Goal: Task Accomplishment & Management: Manage account settings

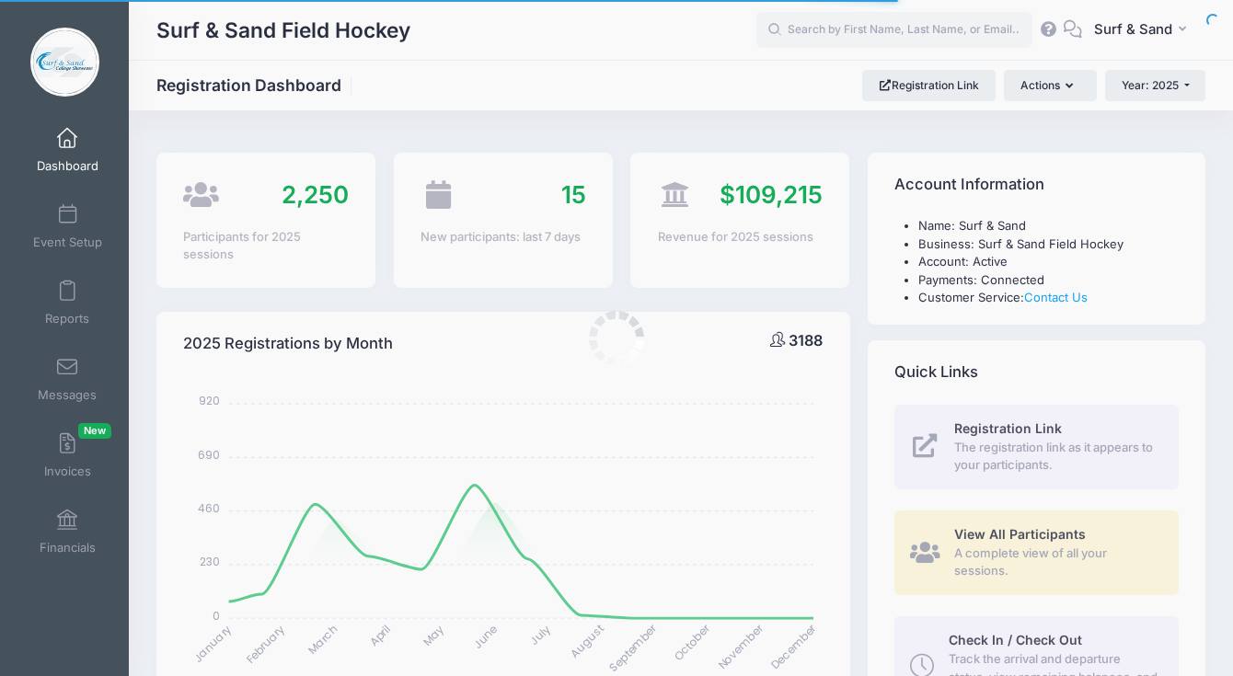
select select
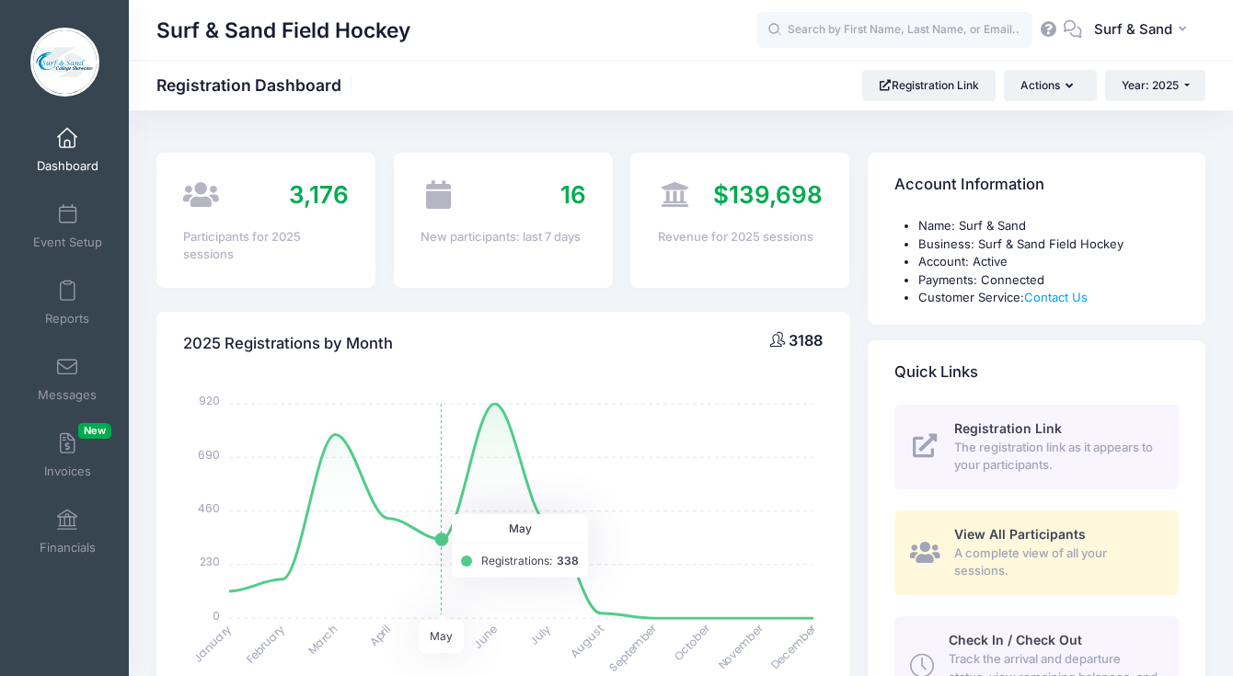
click at [442, 475] on icon "January January February February March March April April May May June June Jul…" at bounding box center [502, 537] width 639 height 322
click at [72, 240] on span "Event Setup" at bounding box center [67, 243] width 69 height 16
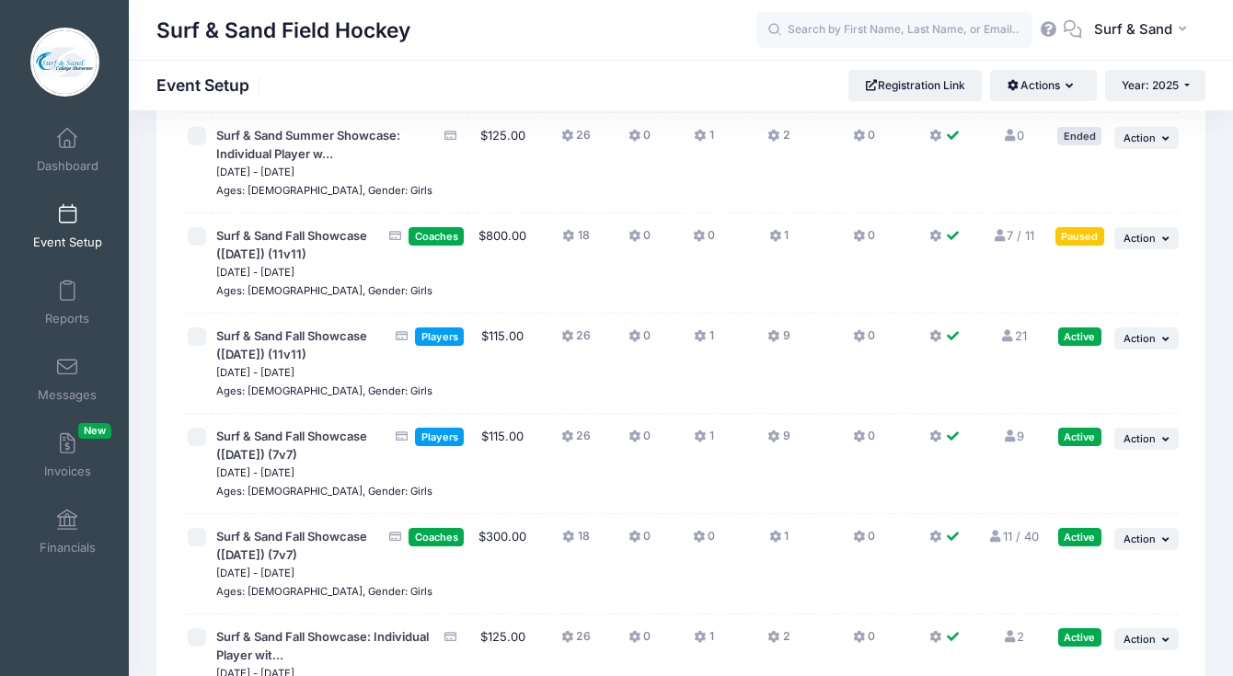
scroll to position [4048, 0]
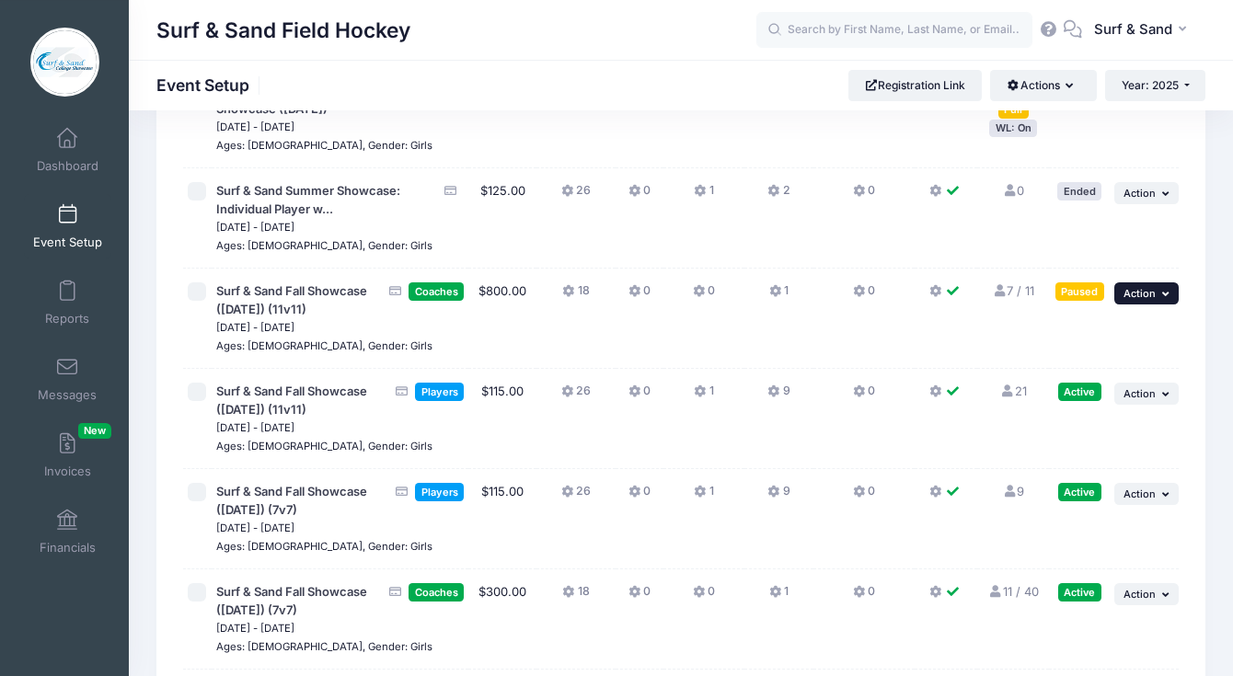
click at [1153, 285] on button "... Action" at bounding box center [1146, 293] width 64 height 22
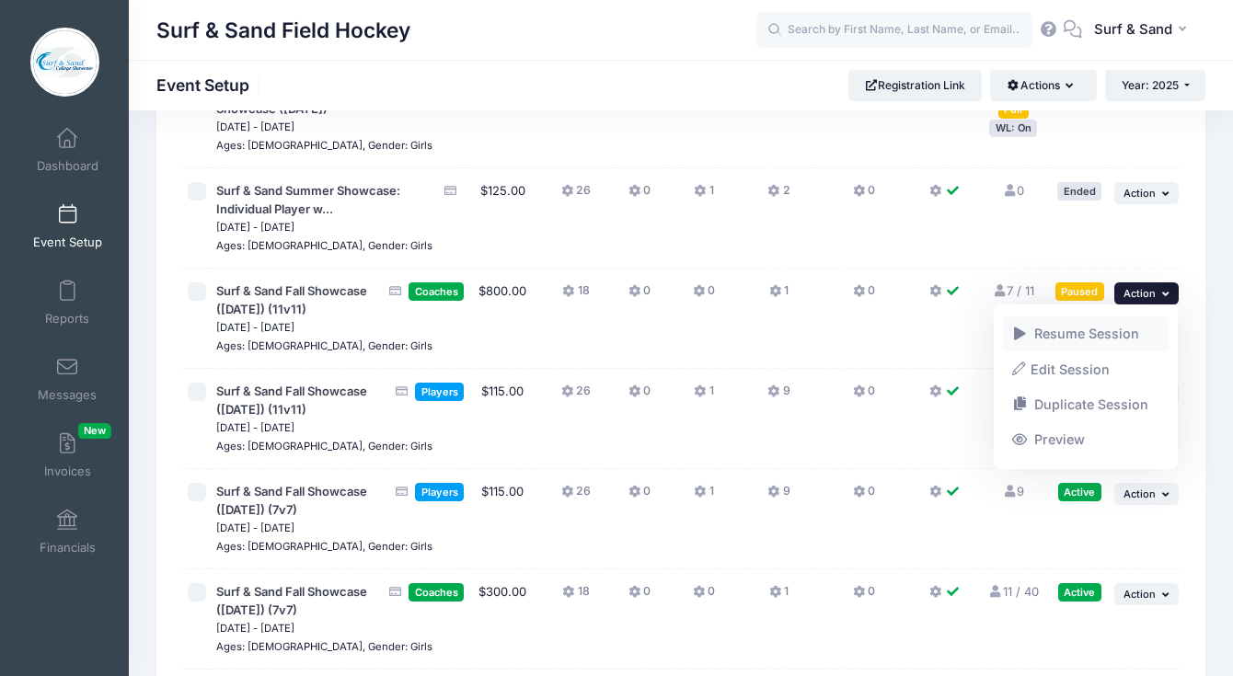
click at [1087, 331] on link "Resume Session" at bounding box center [1086, 333] width 167 height 35
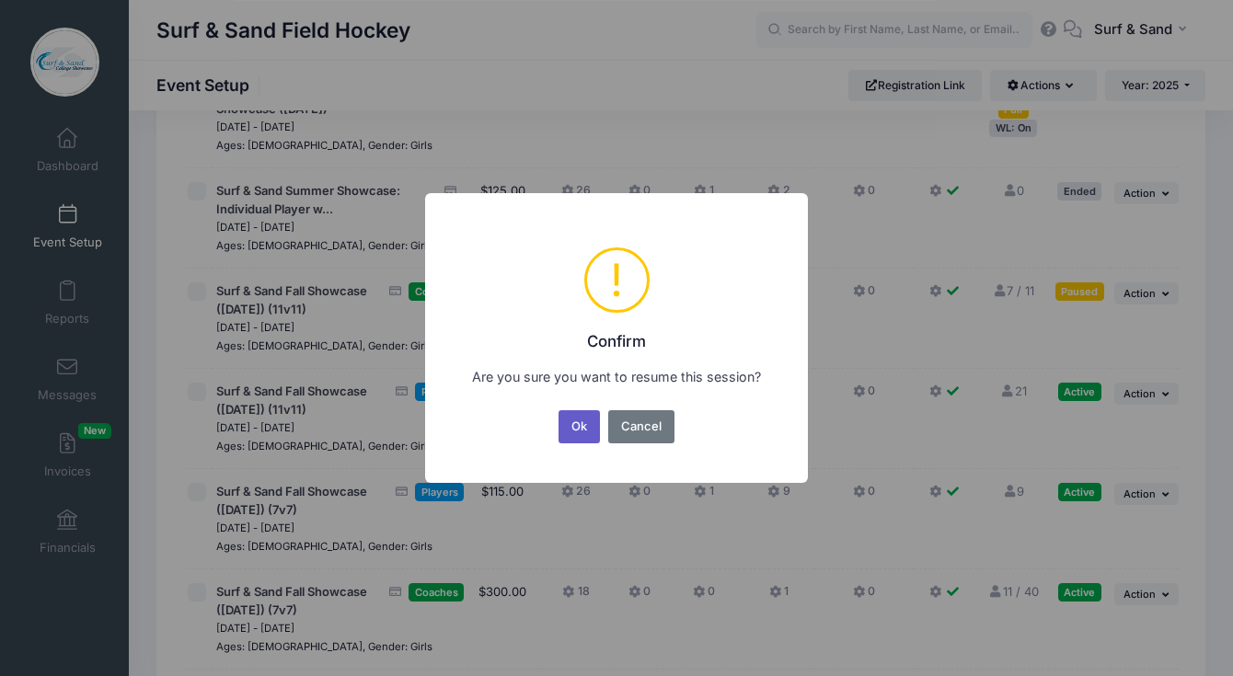
click at [578, 431] on button "Ok" at bounding box center [579, 426] width 42 height 33
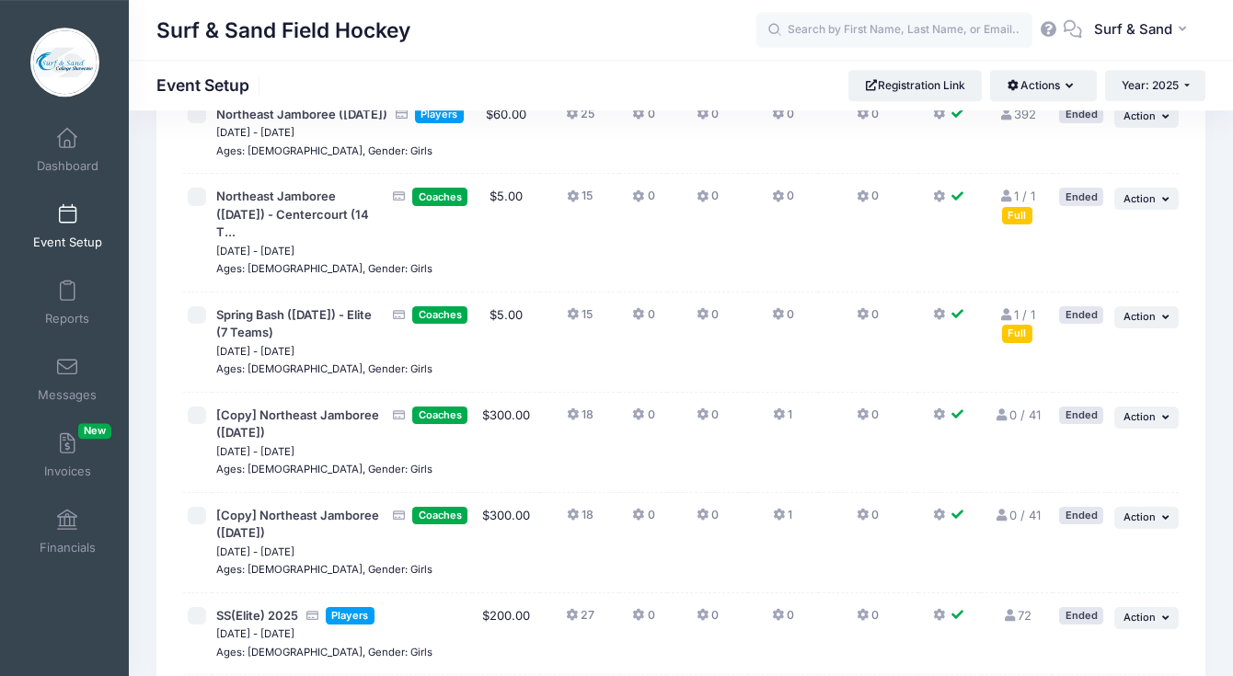
scroll to position [2109, 0]
